Goal: Find specific page/section: Find specific page/section

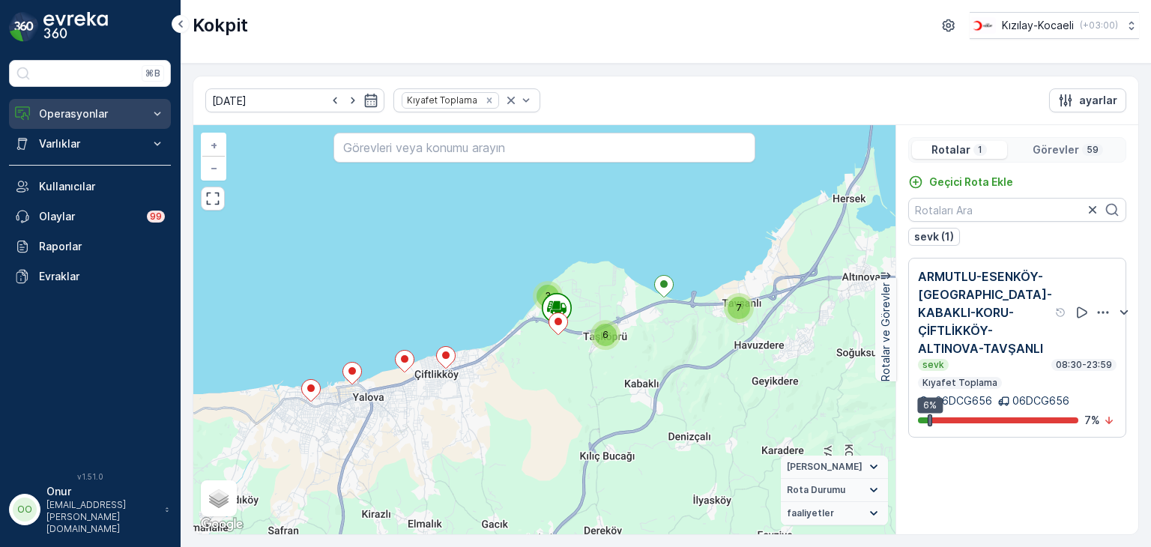
click at [81, 118] on p "Operasyonlar" at bounding box center [90, 113] width 102 height 15
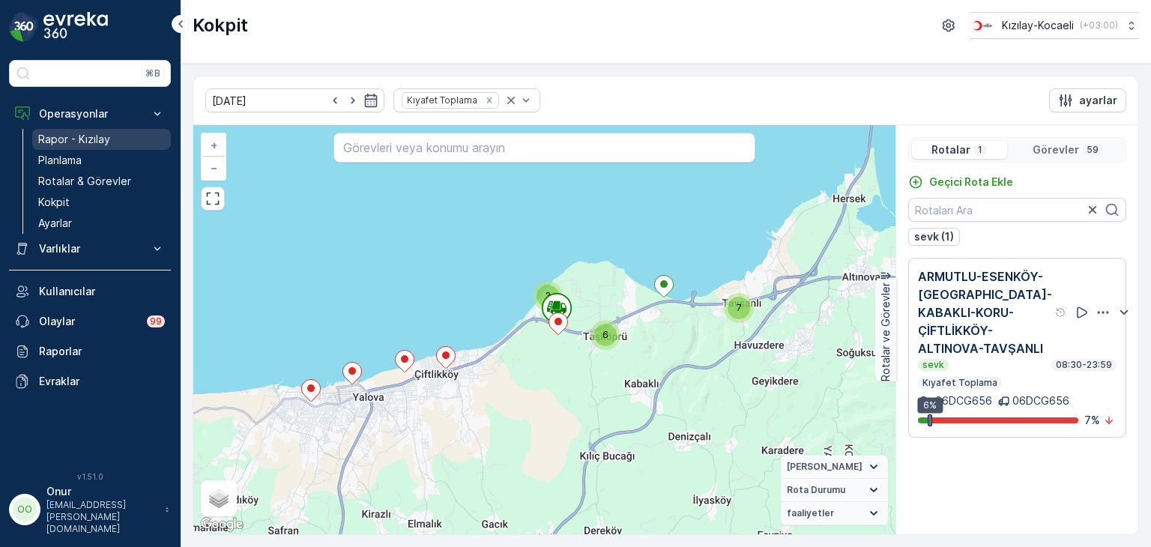
click at [78, 139] on p "Rapor - Kızılay" at bounding box center [74, 139] width 72 height 15
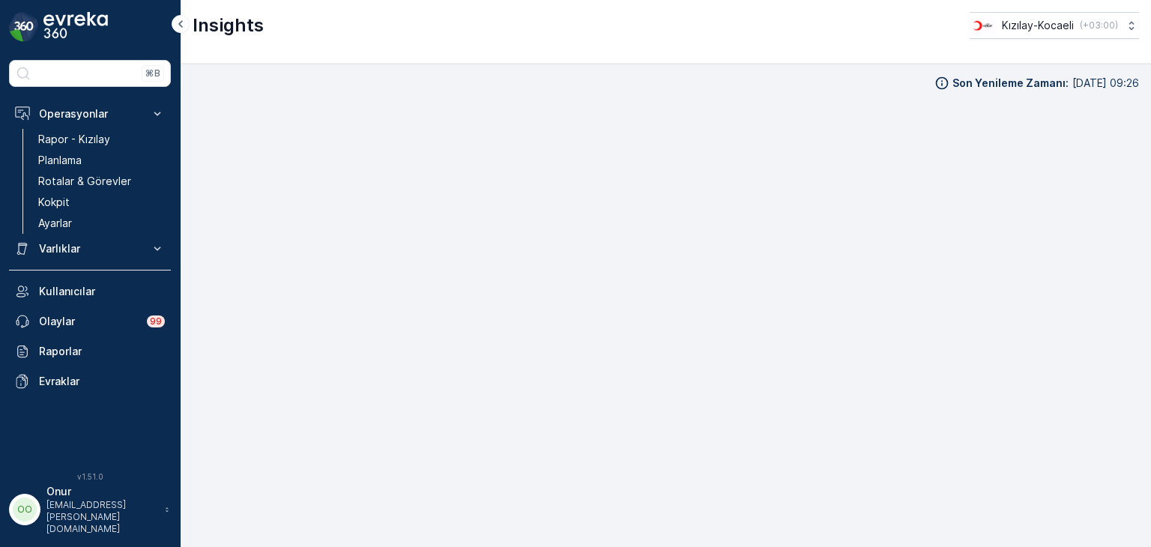
scroll to position [13, 0]
click at [114, 499] on p "Onur" at bounding box center [101, 491] width 111 height 15
click at [80, 136] on p "Rapor - Kızılay" at bounding box center [74, 139] width 72 height 15
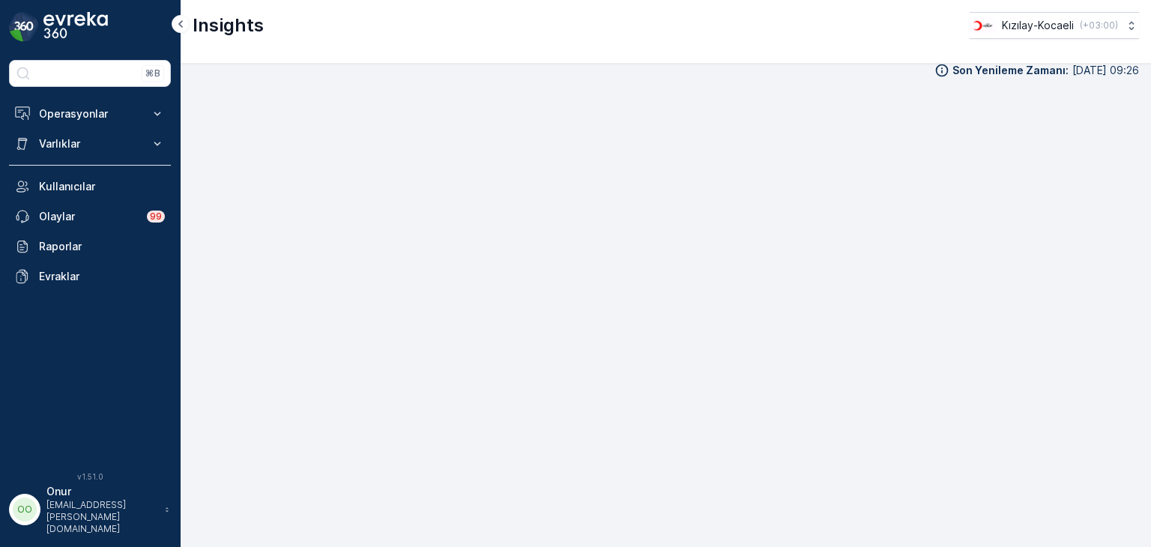
scroll to position [15, 0]
click at [91, 94] on div "⌘B Operasyonlar Rapor - Kızılay Planlama Rotalar & Görevler Kokpit Ayarlar Varl…" at bounding box center [90, 257] width 162 height 394
click at [88, 109] on p "Operasyonlar" at bounding box center [90, 113] width 102 height 15
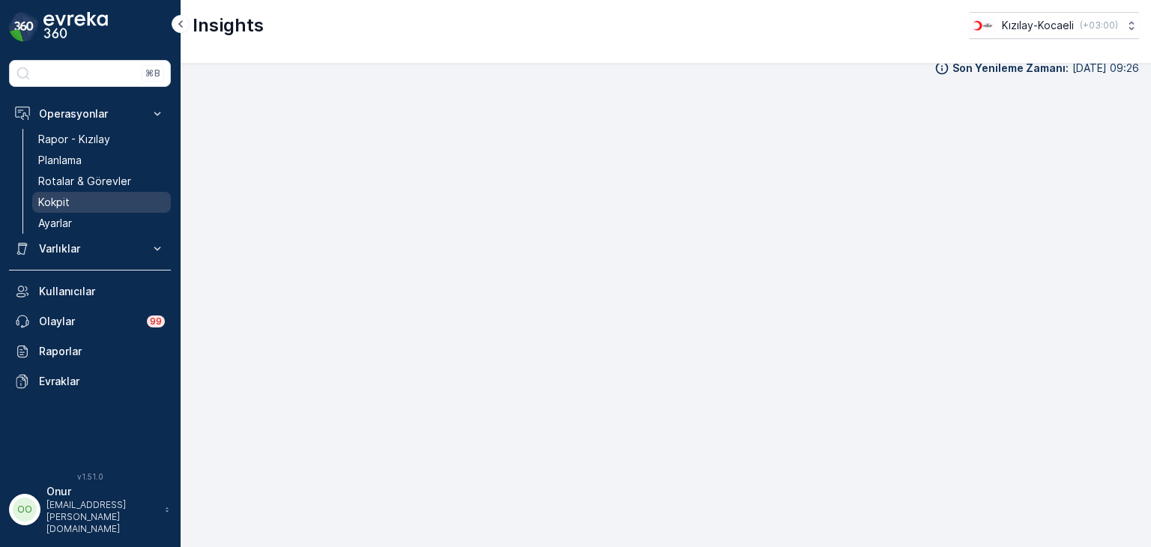
click at [69, 199] on link "Kokpit" at bounding box center [101, 202] width 139 height 21
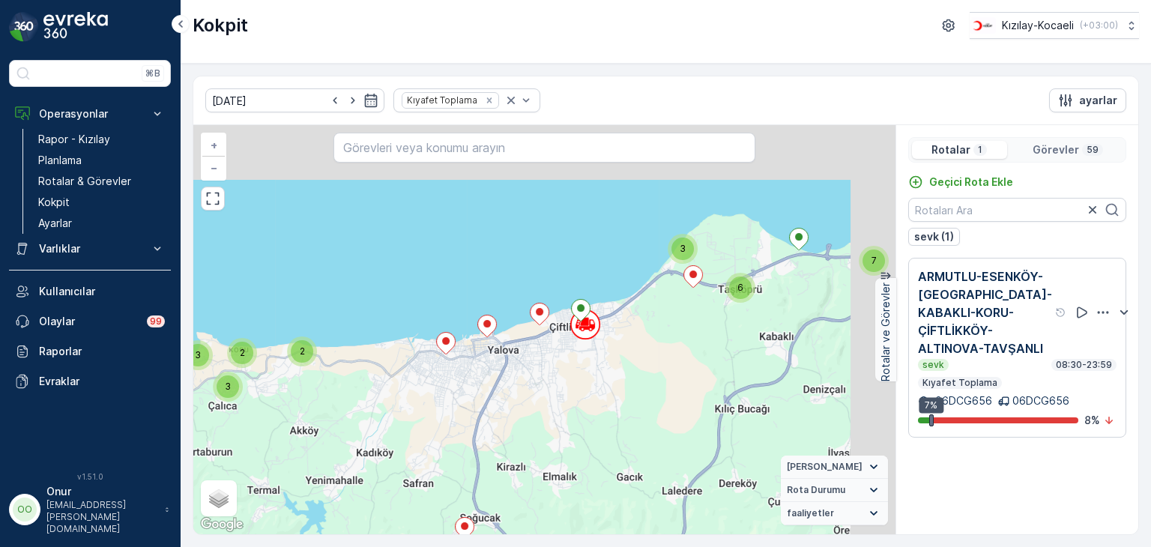
drag, startPoint x: 830, startPoint y: 214, endPoint x: 662, endPoint y: 327, distance: 203.0
click at [662, 327] on div "2 3 2 3 2 2 3 7 6 3 7 2 3 5 + − Uydu Yol haritası Arazi Karışık Leaflet Klavye …" at bounding box center [544, 329] width 702 height 409
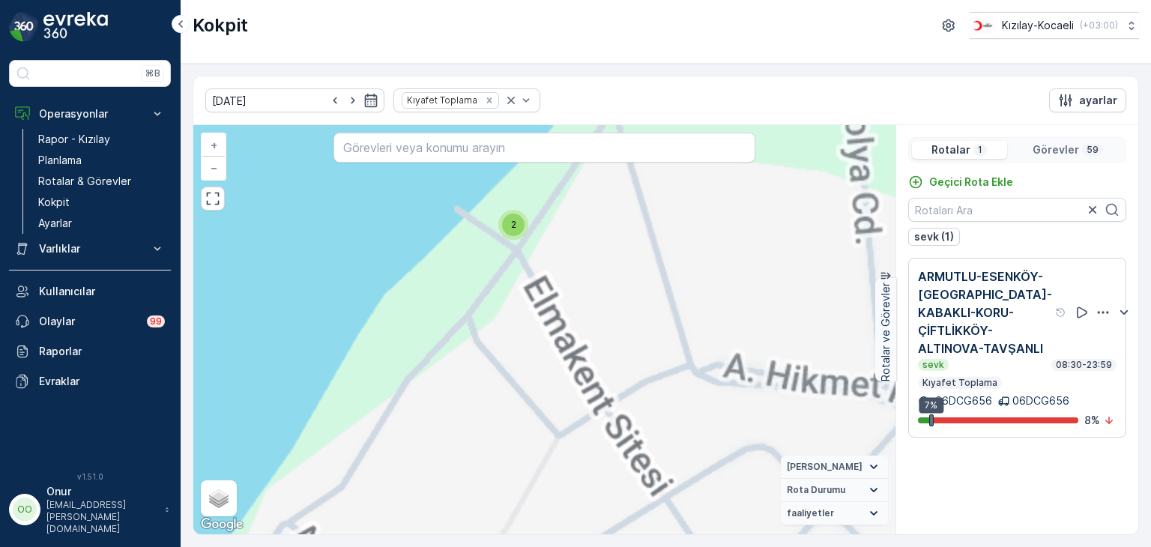
click at [509, 226] on div "2" at bounding box center [513, 225] width 22 height 22
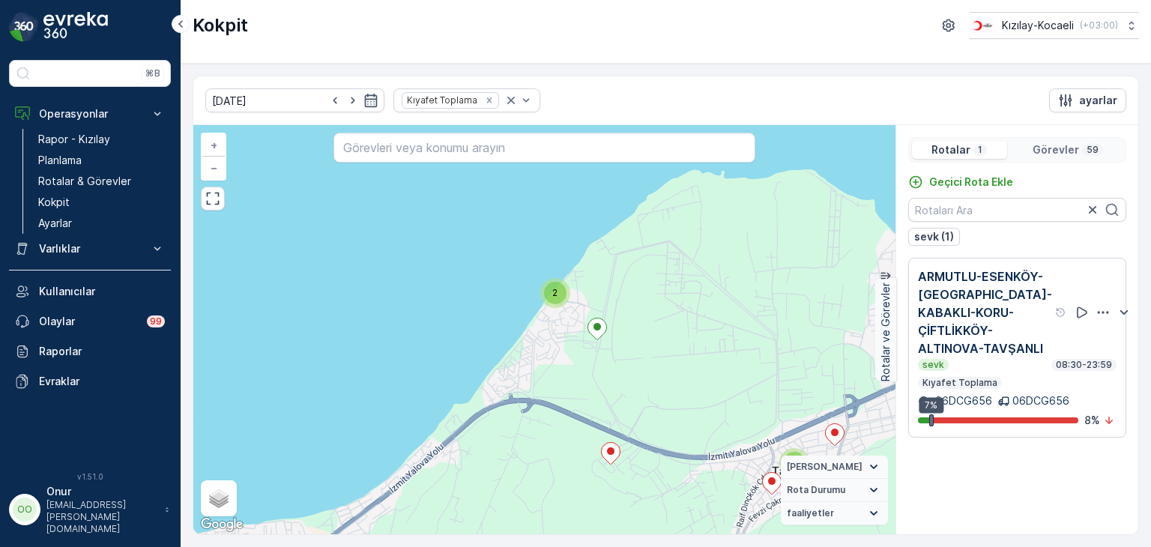
drag, startPoint x: 653, startPoint y: 366, endPoint x: 770, endPoint y: 301, distance: 134.1
click at [753, 307] on div "2 2 2 2 3 4 4 2 3 2 2 2 2 + − Uydu Yol haritası Arazi Karışık Leaflet Klavye kı…" at bounding box center [544, 329] width 702 height 409
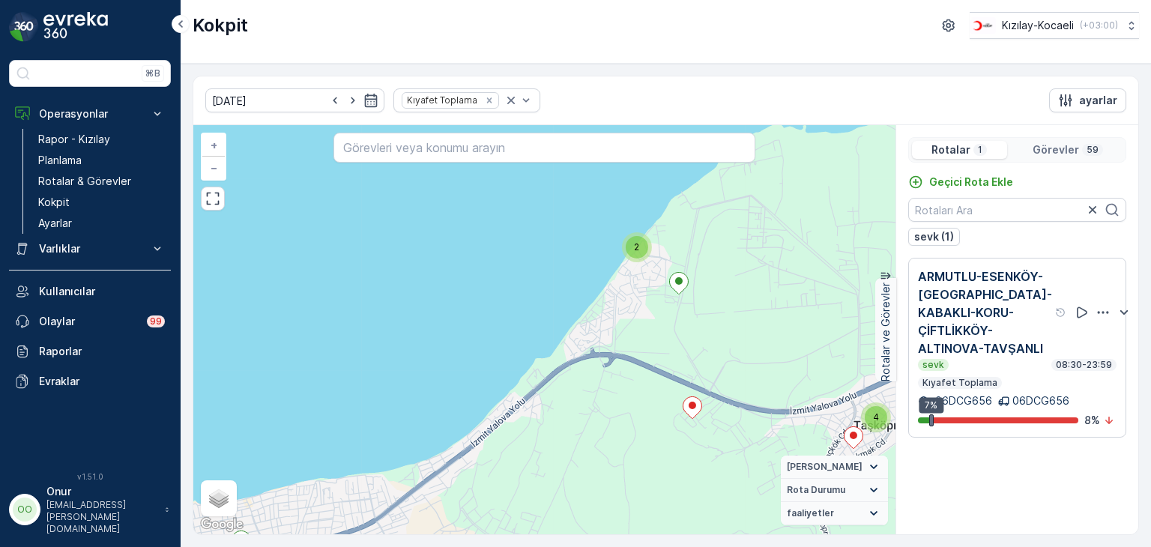
click at [1083, 152] on div "59" at bounding box center [1092, 150] width 21 height 12
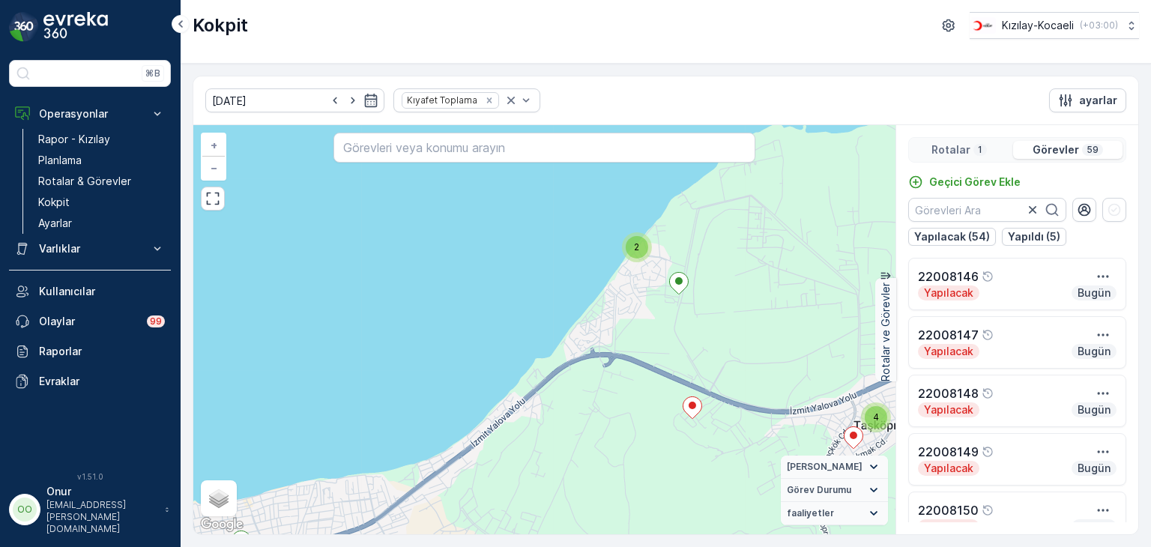
click at [945, 157] on div "Rotalar 1" at bounding box center [959, 150] width 95 height 18
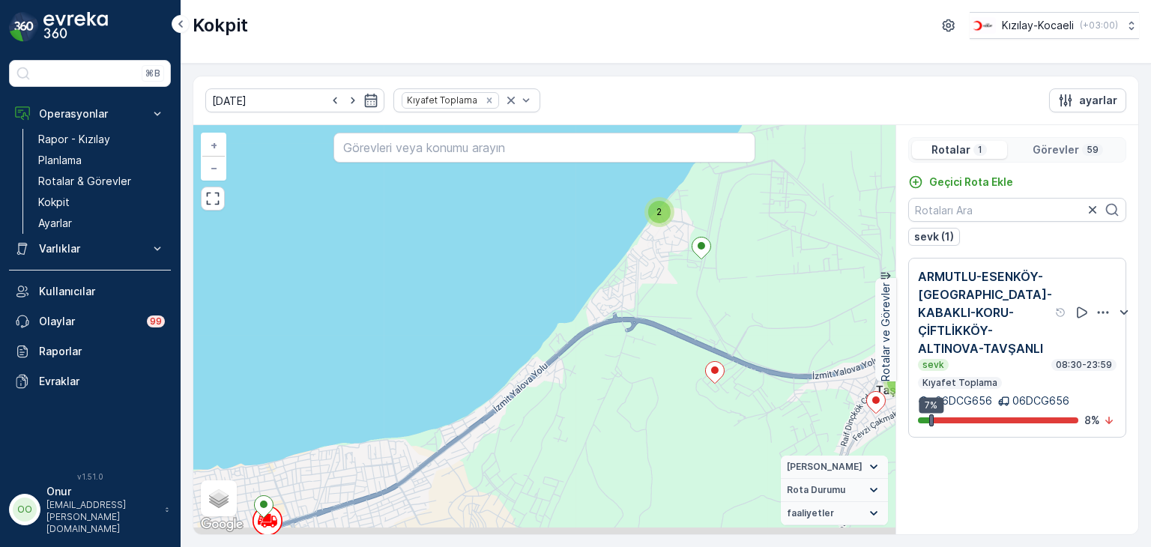
drag, startPoint x: 673, startPoint y: 385, endPoint x: 817, endPoint y: 277, distance: 180.4
click at [817, 277] on div "2 2 2 2 3 4 4 2 3 2 2 2 2 + − Uydu Yol haritası Arazi Karışık Leaflet Klavye kı…" at bounding box center [544, 329] width 702 height 409
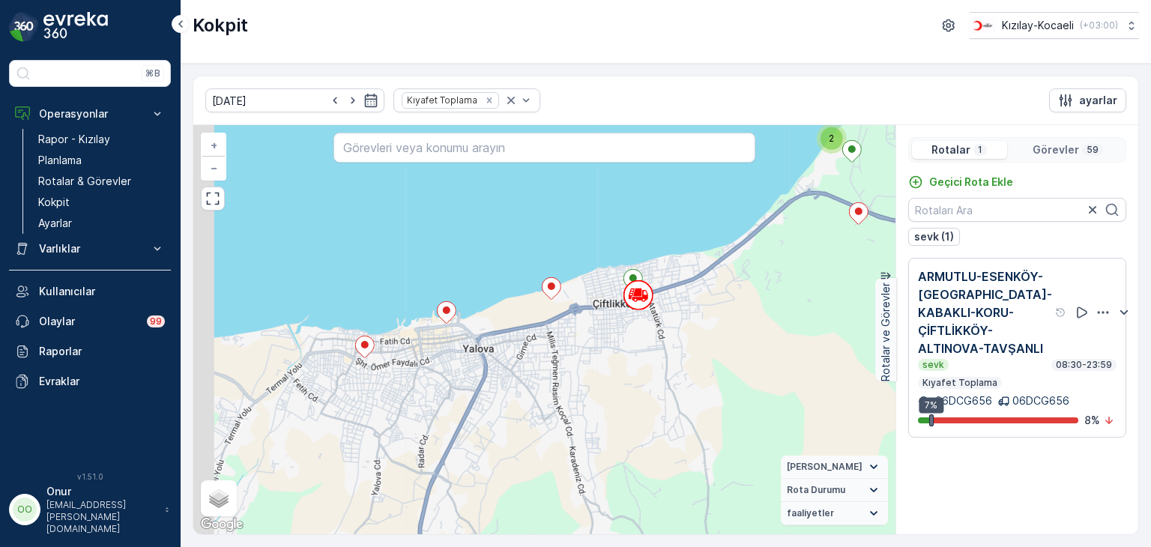
drag, startPoint x: 472, startPoint y: 414, endPoint x: 632, endPoint y: 297, distance: 198.4
click at [632, 297] on div "2 3 2 2 2 2 3 7 6 2 3 4 2 2 2 2 + − Uydu Yol haritası Arazi Karışık Leaflet Kla…" at bounding box center [544, 329] width 702 height 409
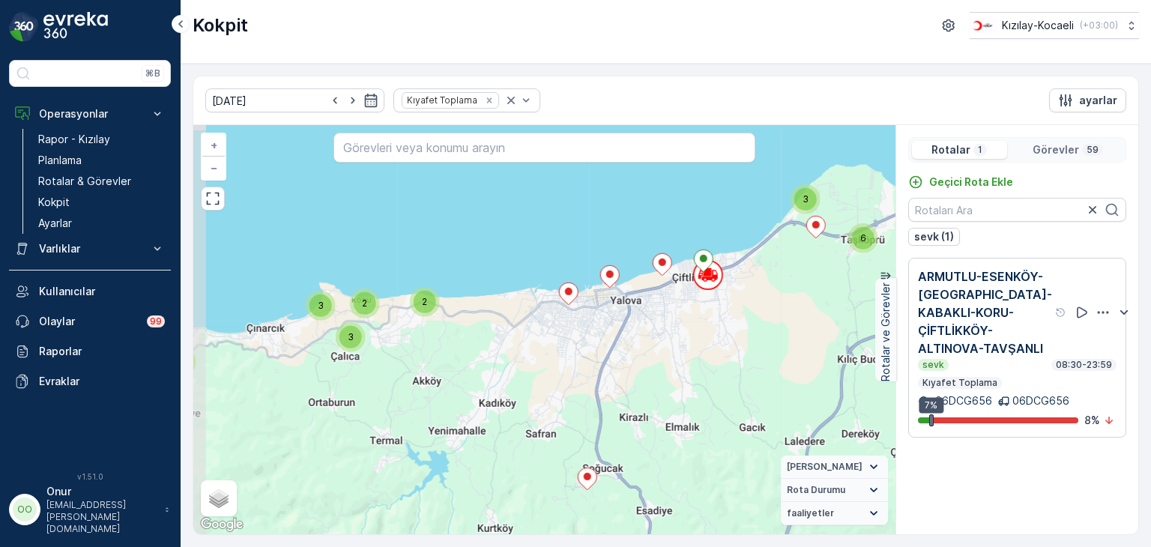
drag, startPoint x: 521, startPoint y: 293, endPoint x: 641, endPoint y: 296, distance: 120.7
click at [641, 296] on div "2 3 2 3 2 2 3 7 6 3 7 2 3 5 + − Uydu Yol haritası Arazi Karışık Leaflet Klavye …" at bounding box center [544, 329] width 702 height 409
